Goal: Task Accomplishment & Management: Use online tool/utility

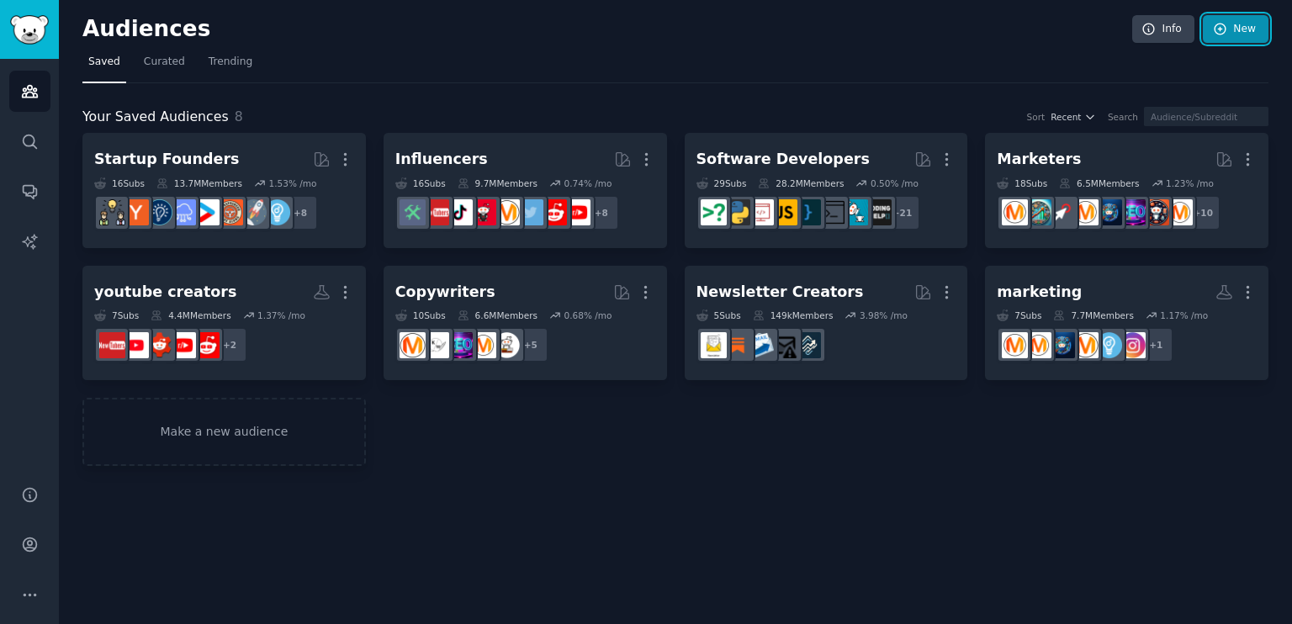
click at [1238, 30] on link "New" at bounding box center [1236, 29] width 66 height 29
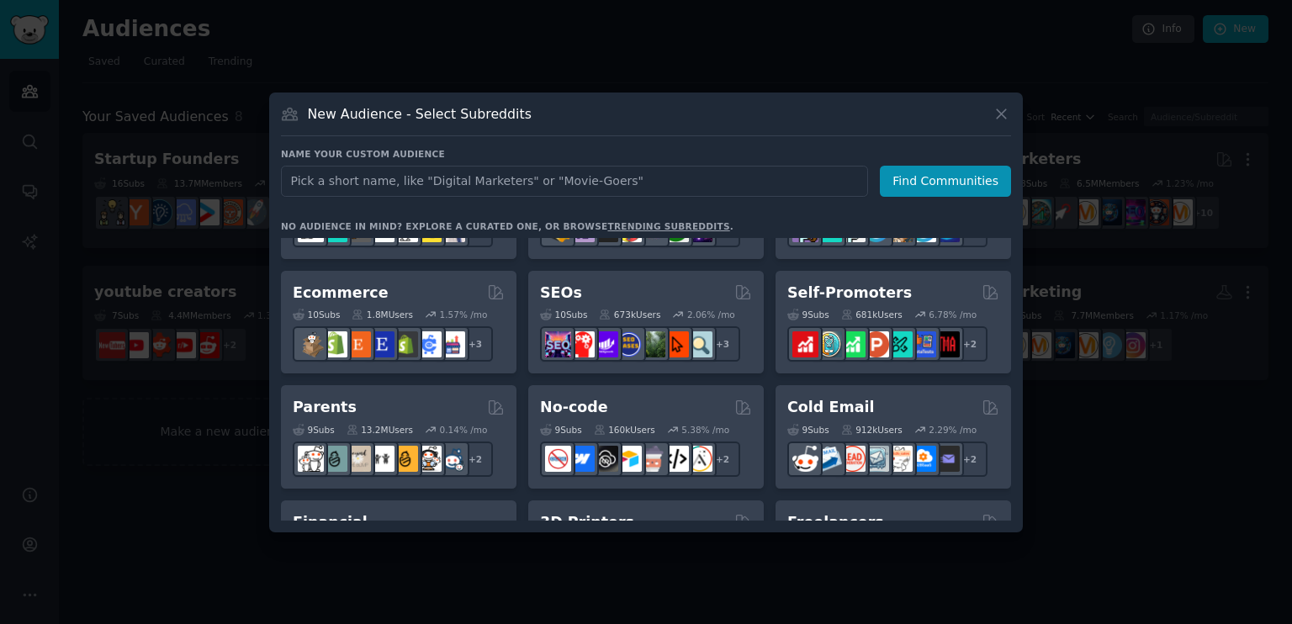
scroll to position [655, 0]
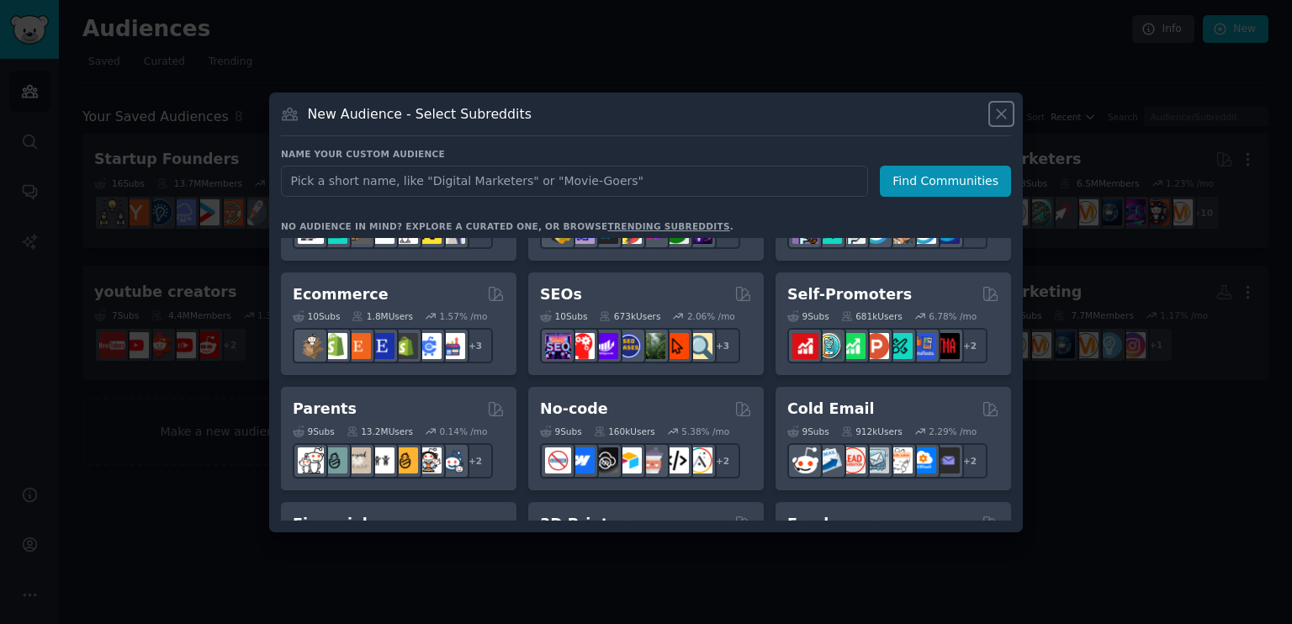
click at [1003, 114] on icon at bounding box center [1001, 113] width 9 height 9
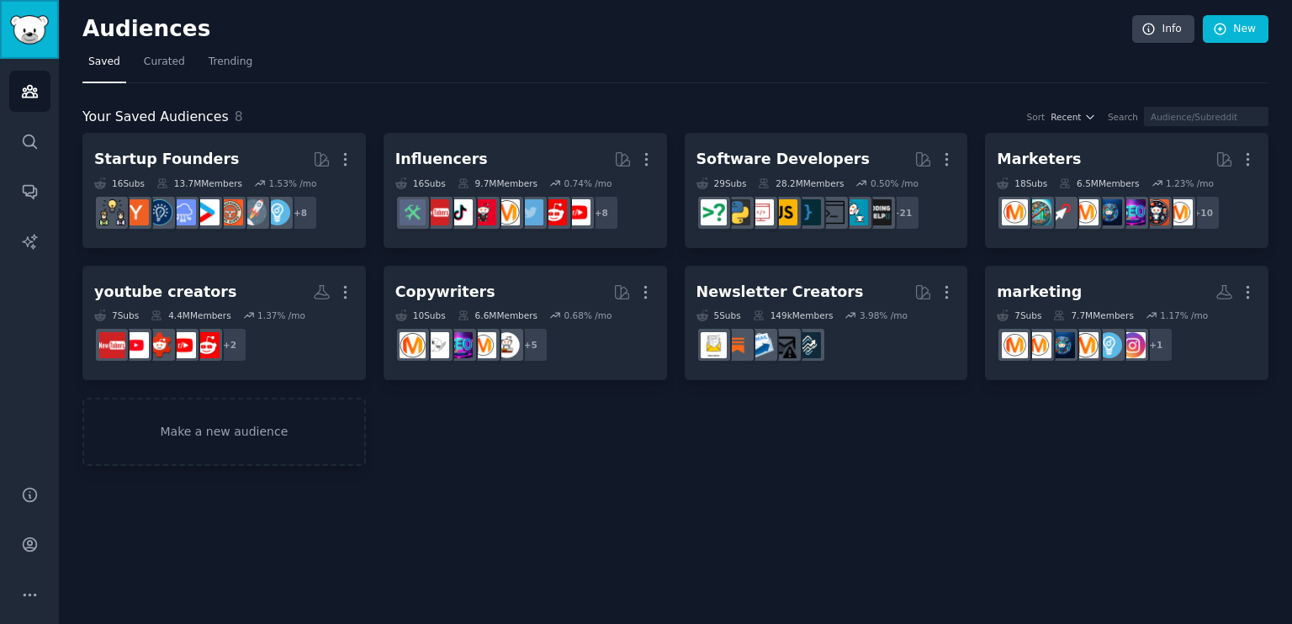
click at [22, 42] on img "Sidebar" at bounding box center [29, 29] width 39 height 29
click at [30, 99] on icon "Sidebar" at bounding box center [30, 91] width 18 height 18
click at [30, 40] on img "Sidebar" at bounding box center [29, 29] width 39 height 29
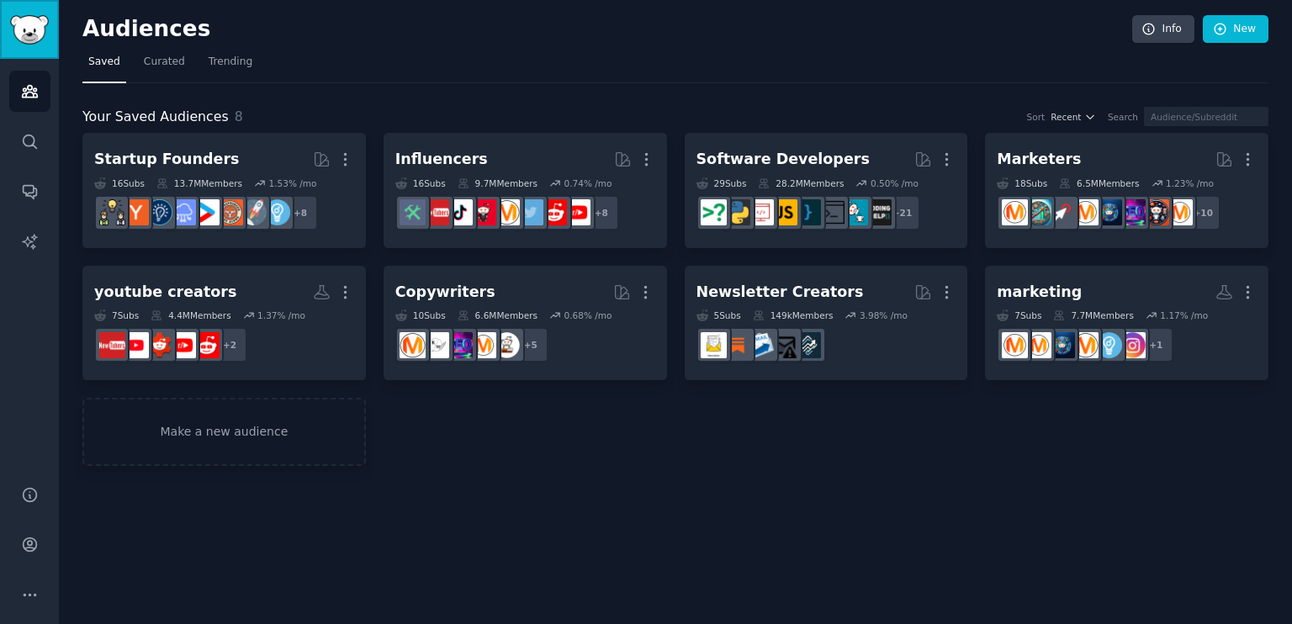
click at [30, 40] on img "Sidebar" at bounding box center [29, 29] width 39 height 29
click at [34, 183] on icon "Sidebar" at bounding box center [30, 192] width 18 height 18
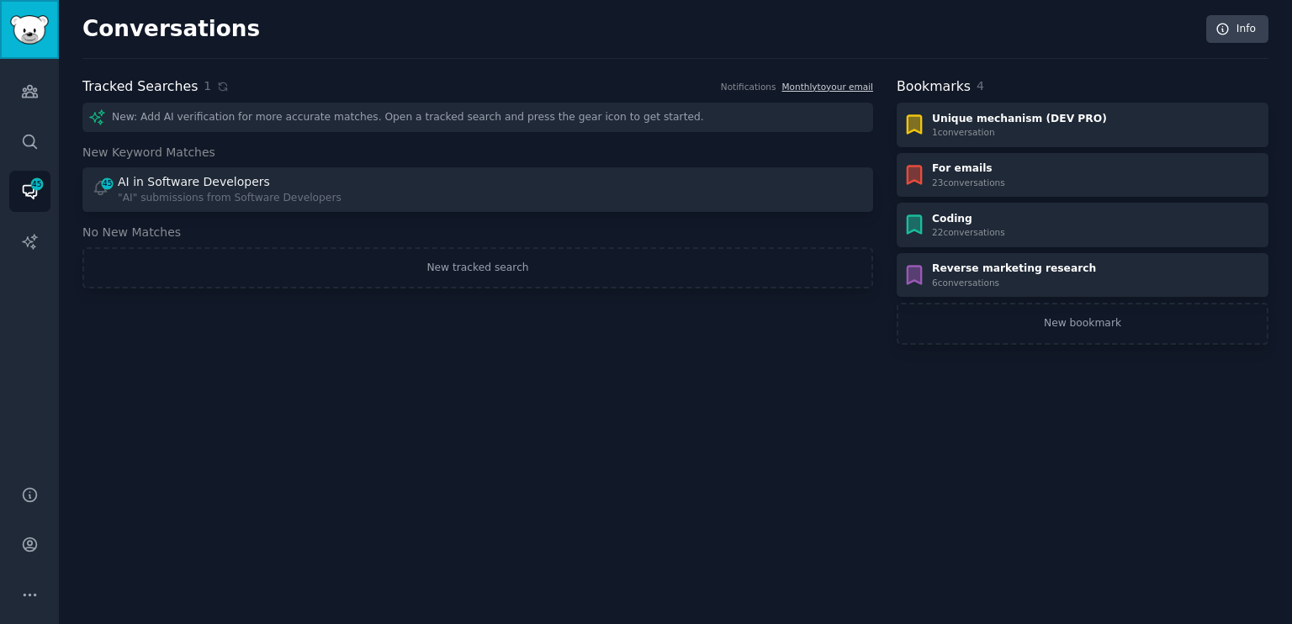
click at [30, 34] on img "Sidebar" at bounding box center [29, 29] width 39 height 29
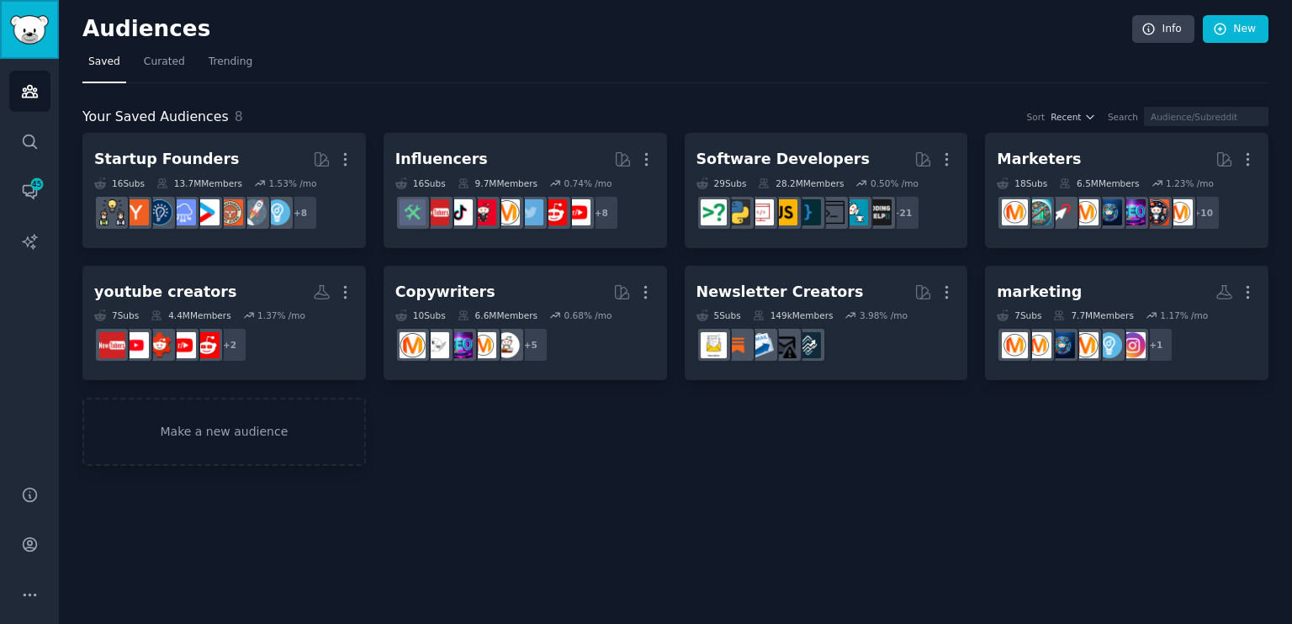
click at [30, 34] on img "Sidebar" at bounding box center [29, 29] width 39 height 29
